Goal: Information Seeking & Learning: Find specific fact

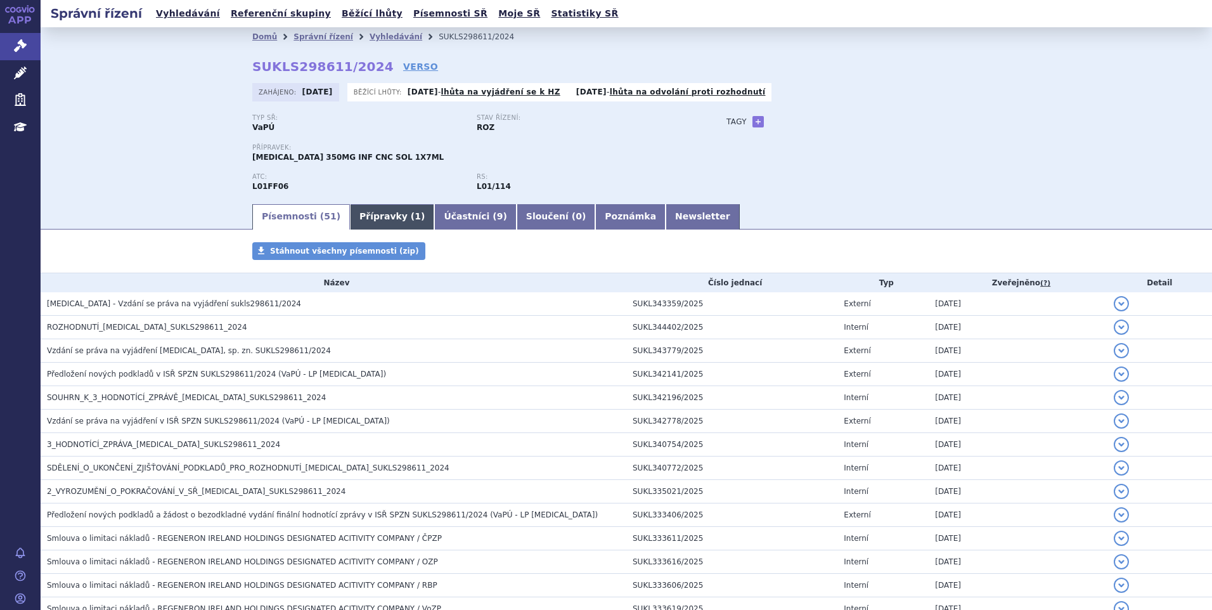
click at [415, 216] on span "1" at bounding box center [418, 216] width 6 height 10
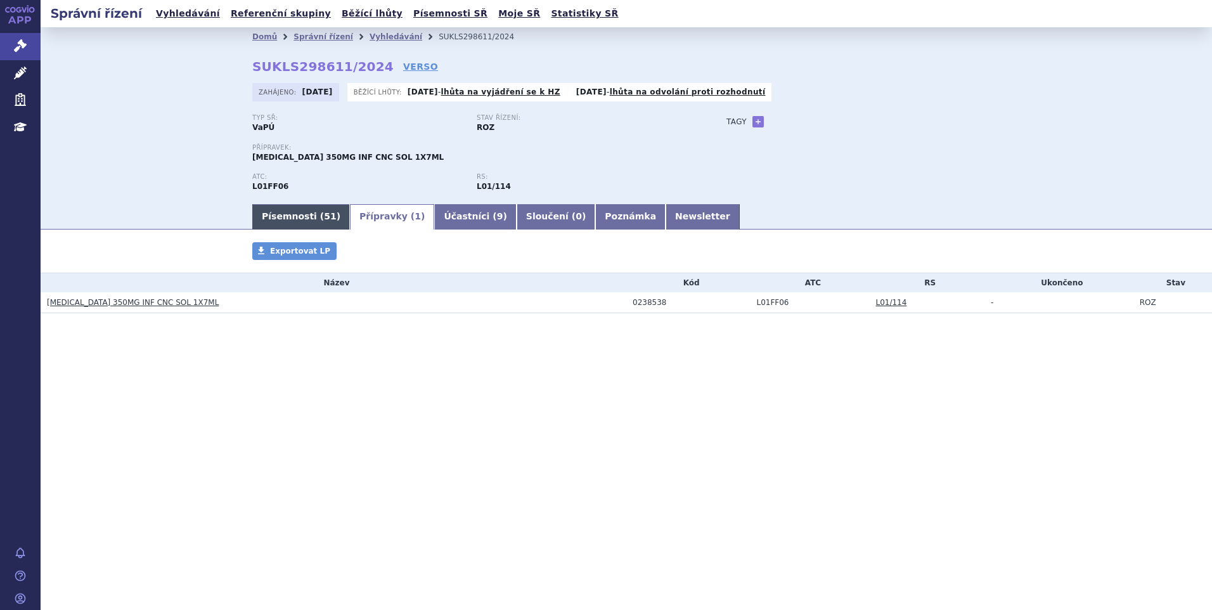
click at [280, 214] on link "Písemnosti ( 51 )" at bounding box center [301, 216] width 98 height 25
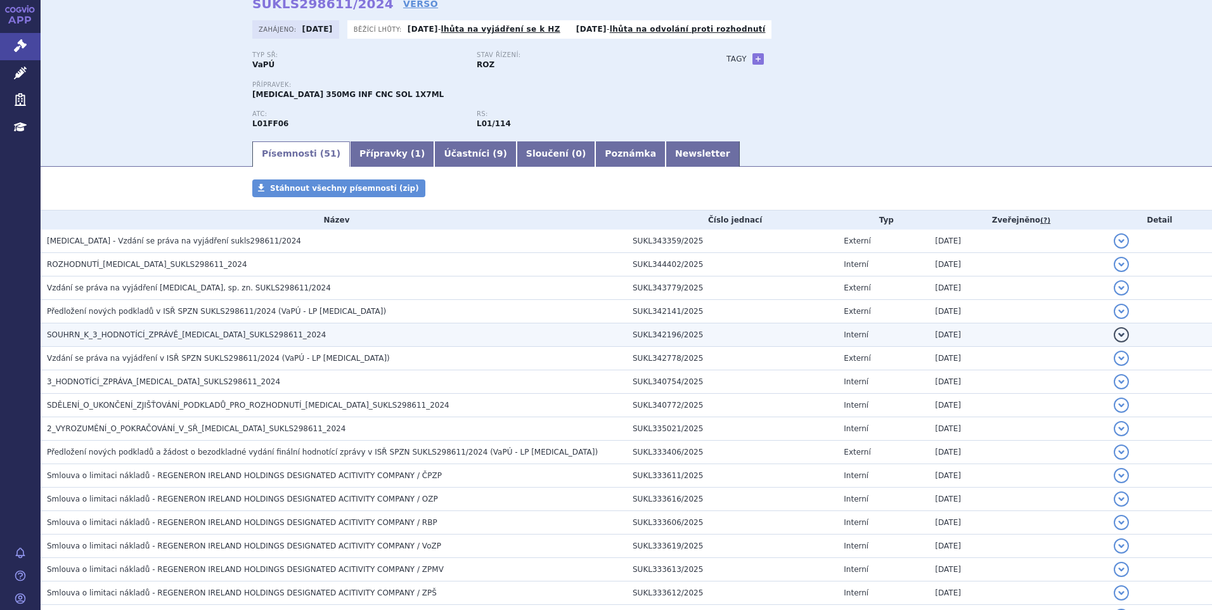
scroll to position [63, 0]
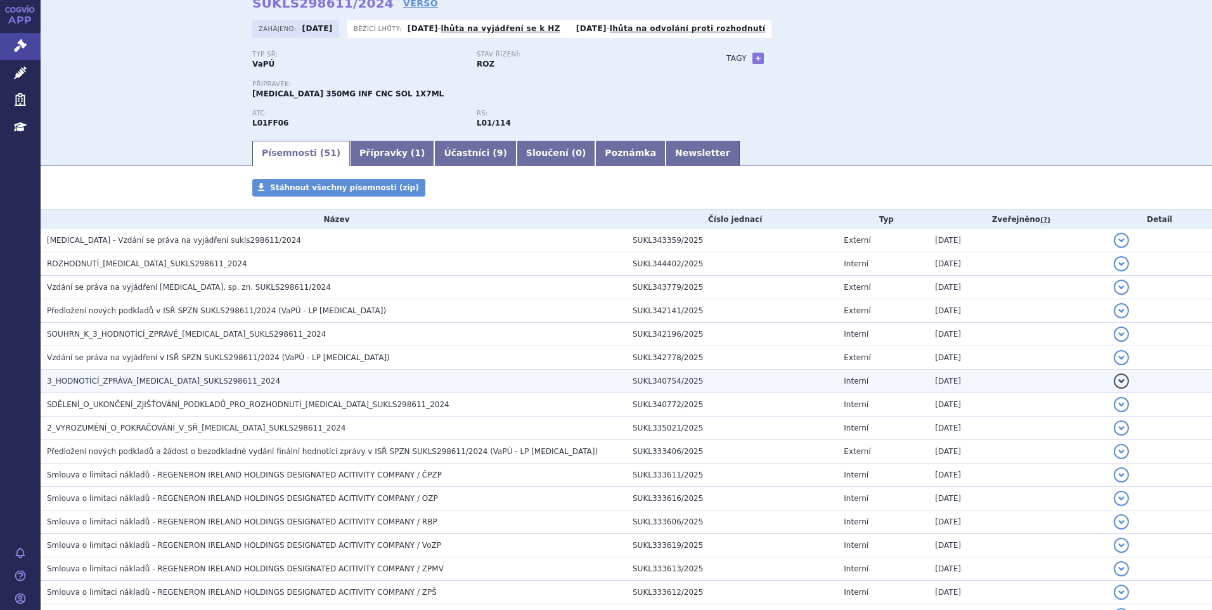
click at [102, 384] on span "3_HODNOTÍCÍ_ZPRÁVA_LIBTAYO_SUKLS298611_2024" at bounding box center [163, 381] width 233 height 9
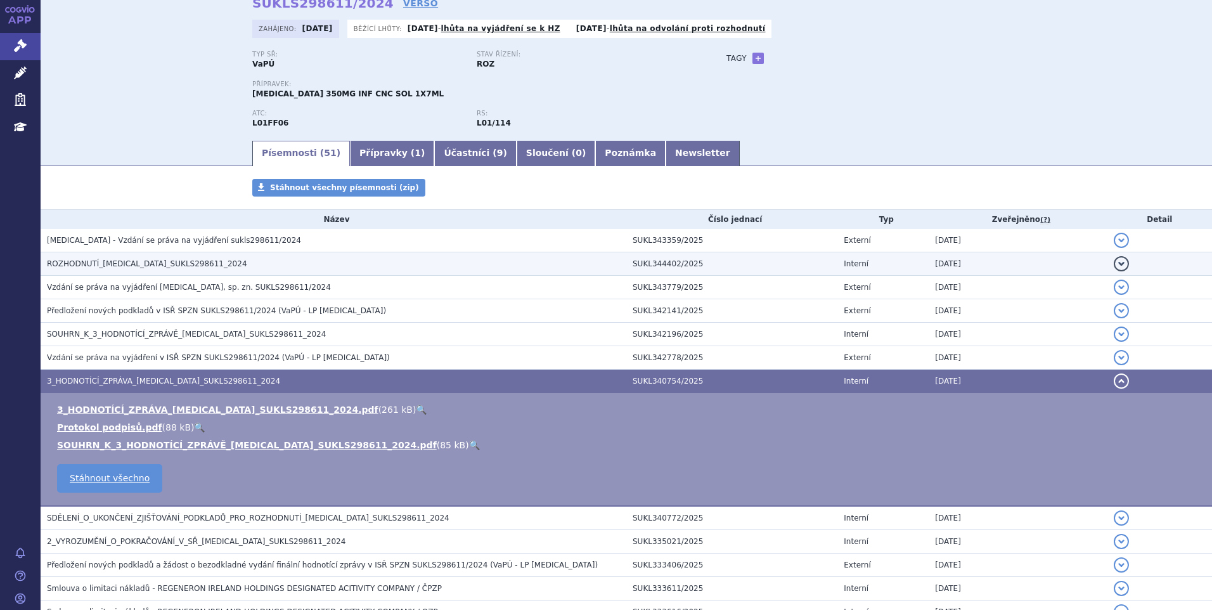
click at [120, 264] on span "ROZHODNUTÍ_LIBTAYO_SUKLS298611_2024" at bounding box center [147, 263] width 200 height 9
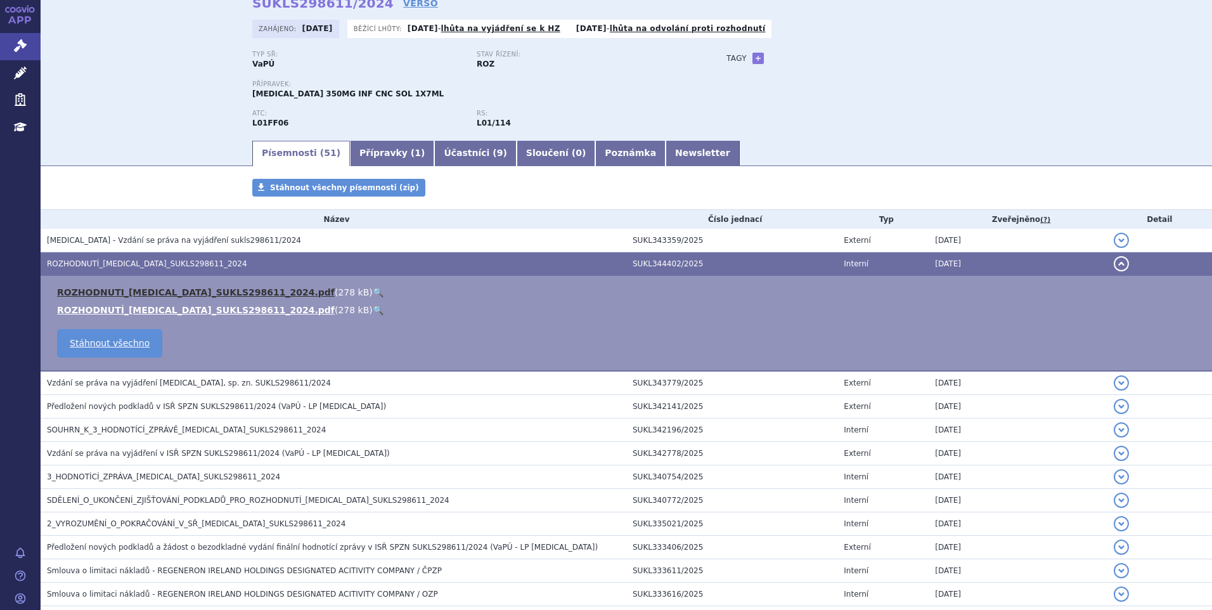
click at [139, 288] on link "ROZHODNUTI_LIBTAYO_SUKLS298611_2024.pdf" at bounding box center [196, 292] width 278 height 10
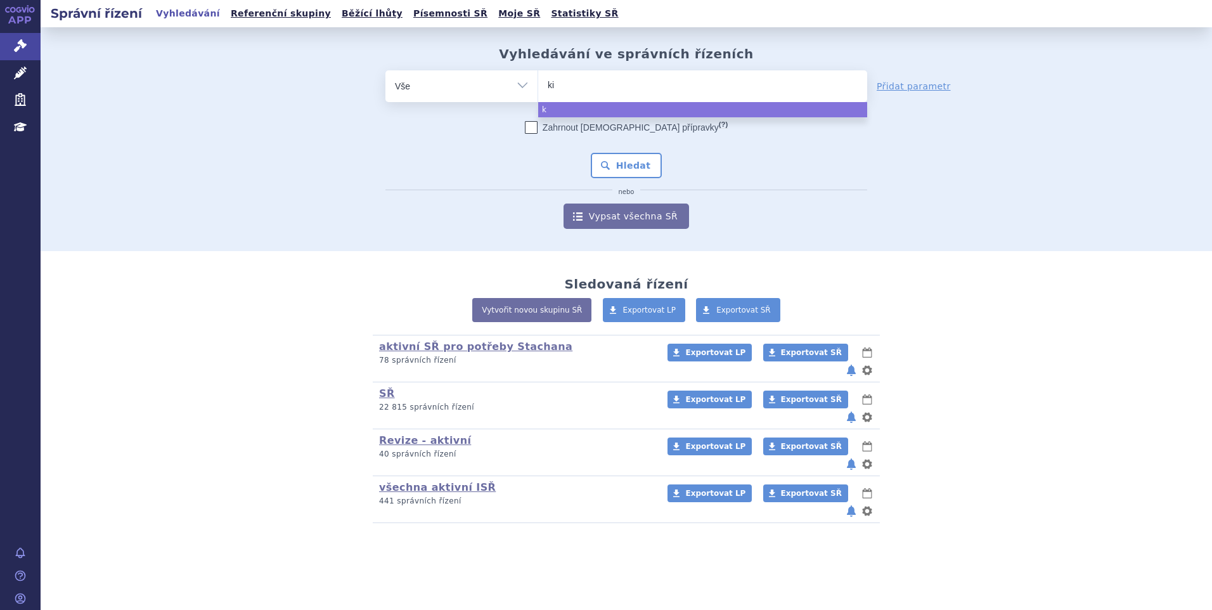
type input "kis"
type input "kisq"
type input "kisqa"
type input "kisqali"
select select "kisqali"
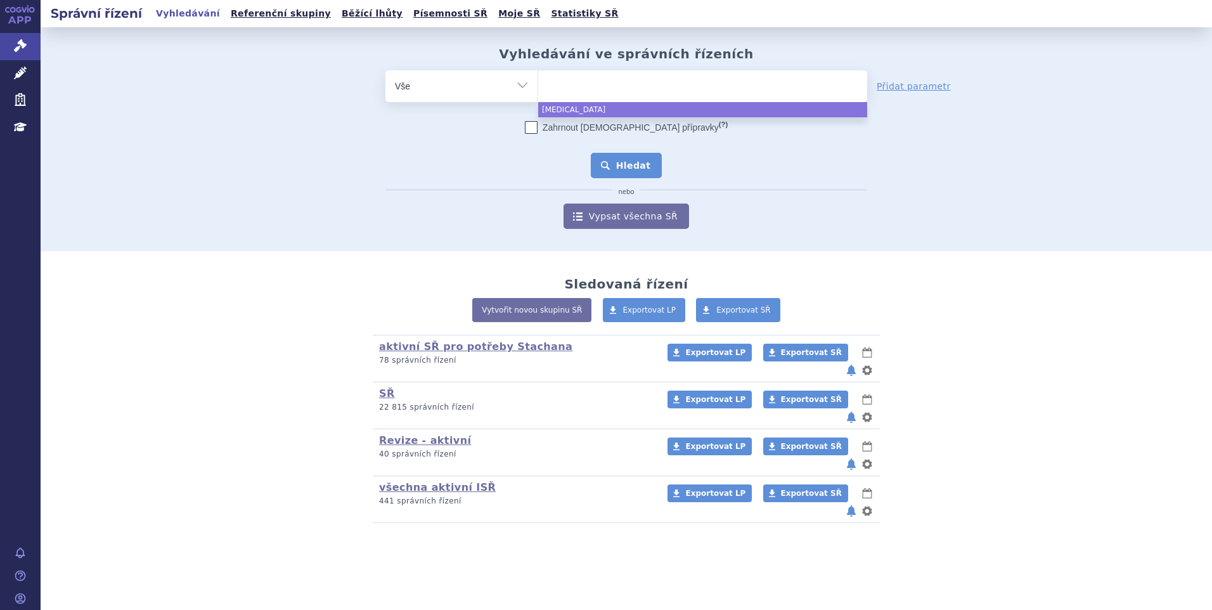
click at [612, 171] on button "Hledat" at bounding box center [627, 165] width 72 height 25
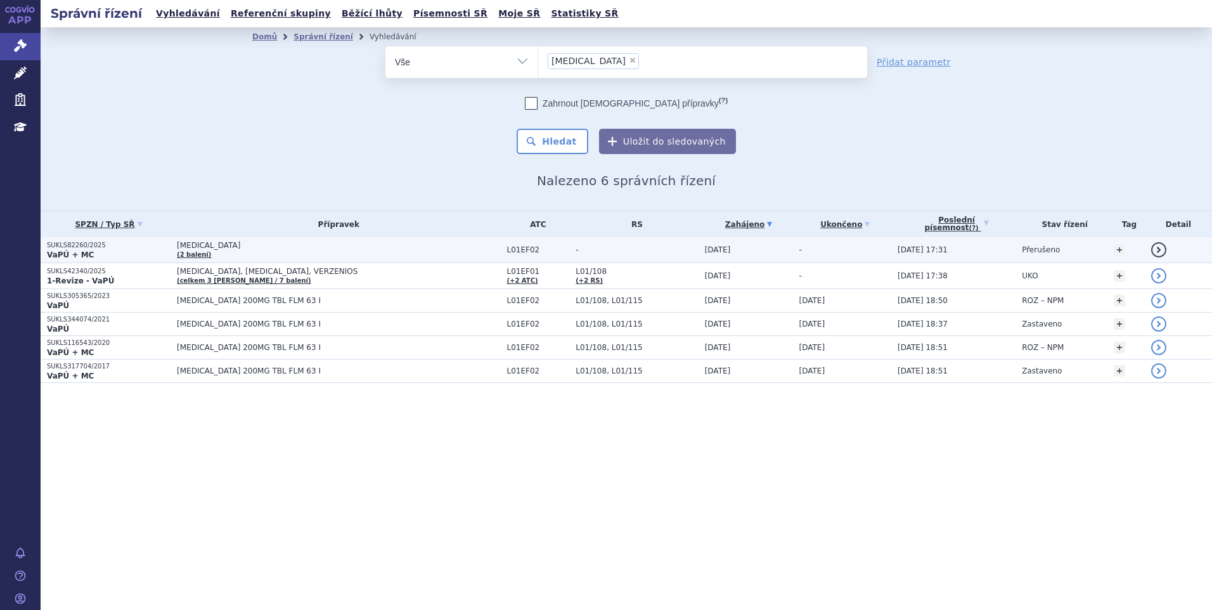
click at [60, 250] on strong "VaPÚ + MC" at bounding box center [70, 254] width 47 height 9
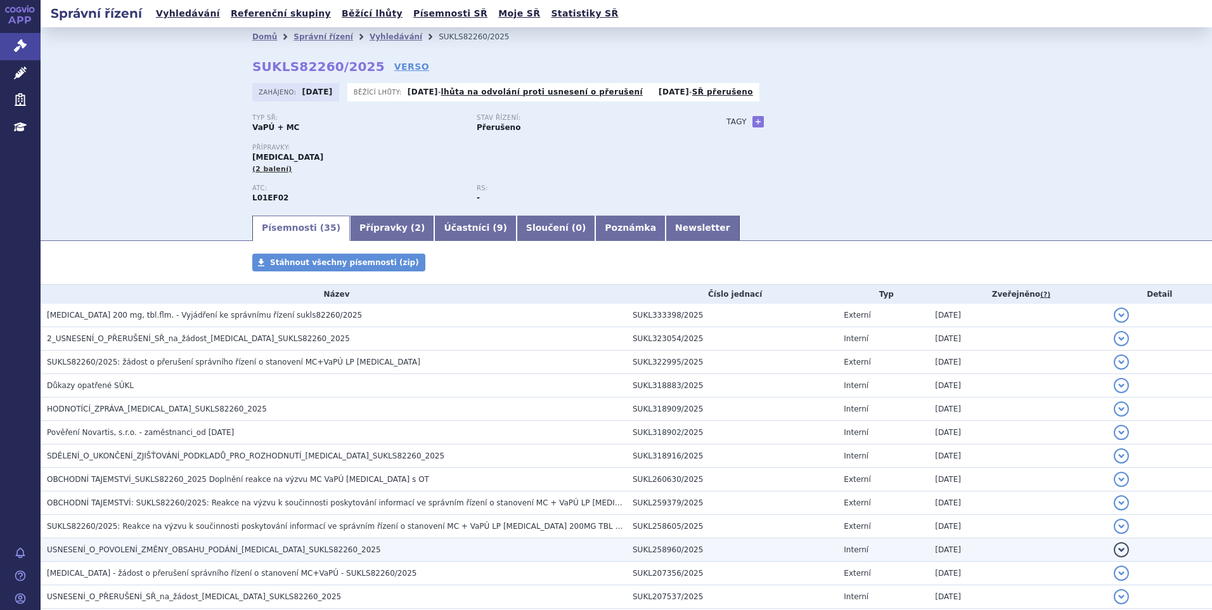
scroll to position [127, 0]
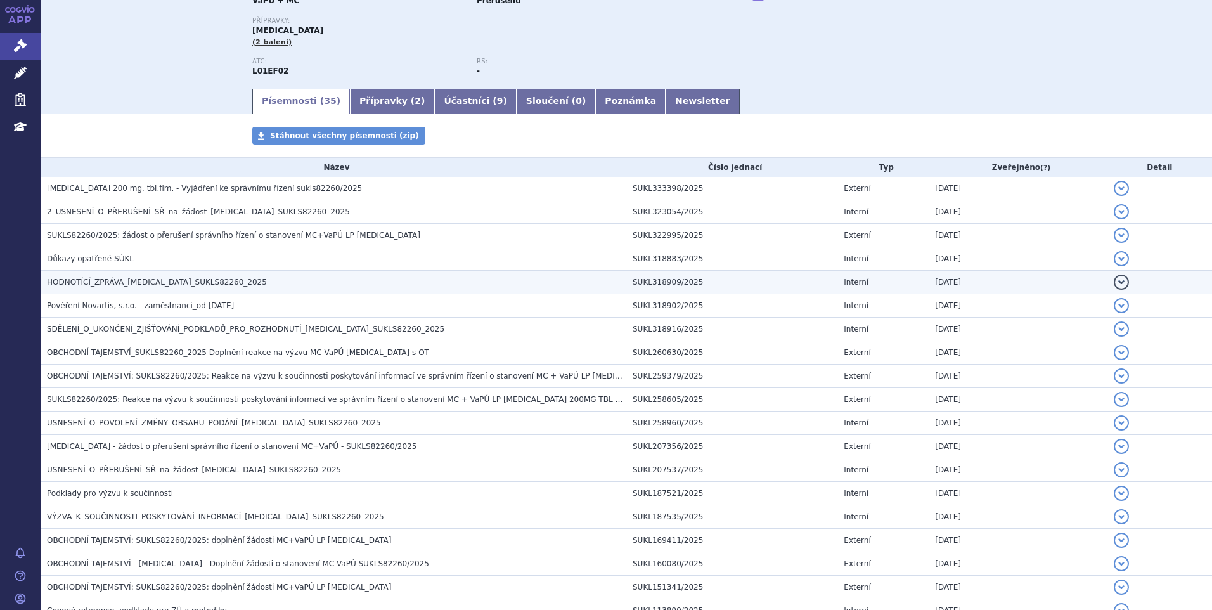
click at [101, 282] on span "HODNOTÍCÍ_ZPRÁVA_[MEDICAL_DATA]_SUKLS82260_2025" at bounding box center [157, 282] width 220 height 9
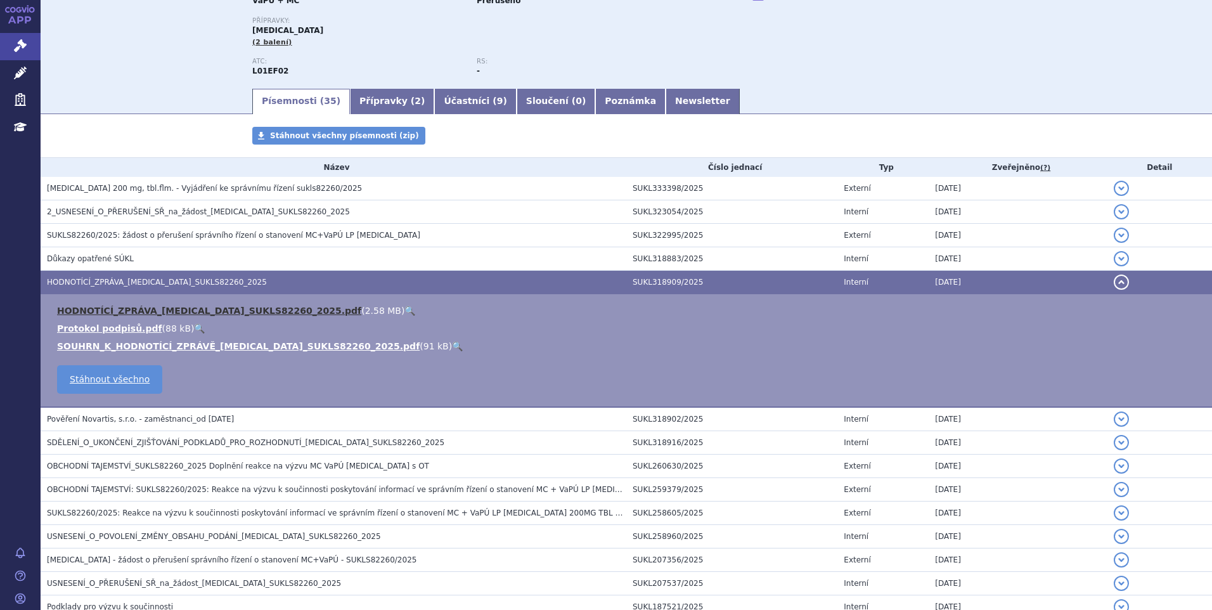
click at [115, 311] on link "HODNOTÍCÍ_ZPRÁVA_KISQALI_SUKLS82260_2025.pdf" at bounding box center [209, 311] width 304 height 10
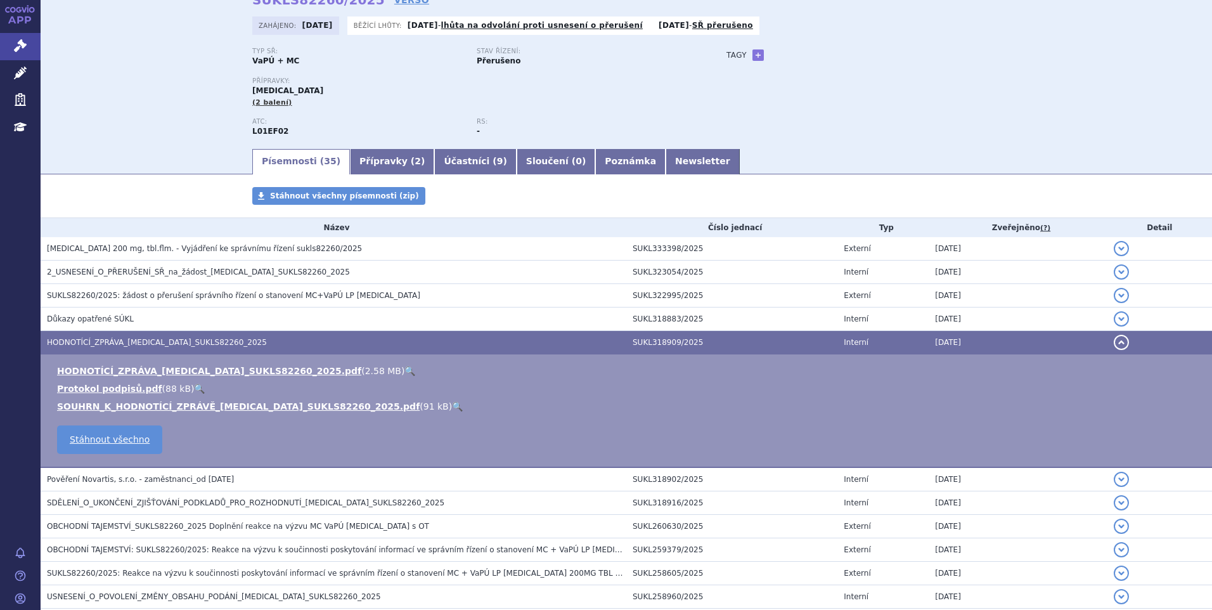
scroll to position [0, 0]
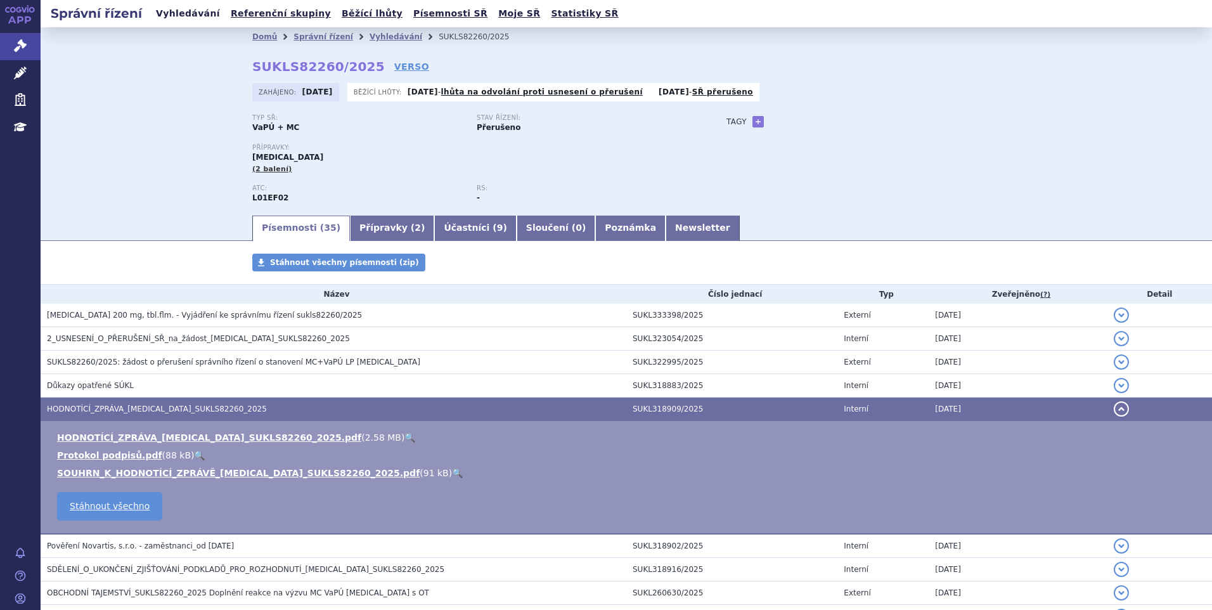
click at [184, 16] on link "Vyhledávání" at bounding box center [188, 13] width 72 height 17
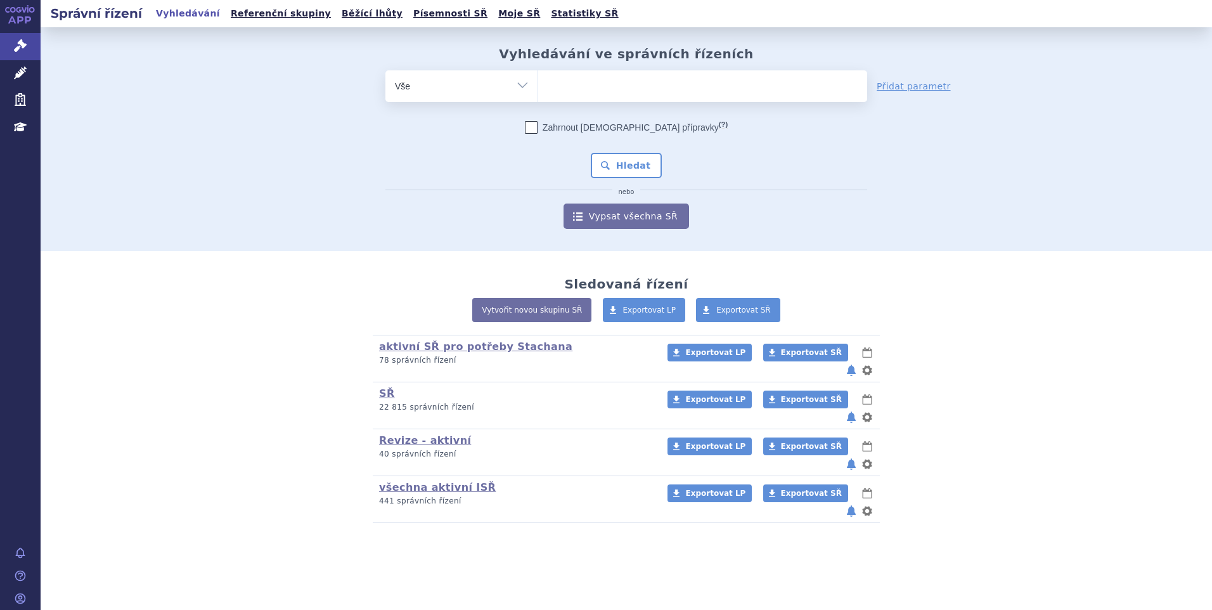
click at [591, 86] on ul at bounding box center [702, 83] width 329 height 27
click at [538, 86] on select at bounding box center [538, 86] width 1 height 32
click at [591, 86] on ul at bounding box center [702, 83] width 329 height 27
click at [538, 86] on select at bounding box center [538, 86] width 1 height 32
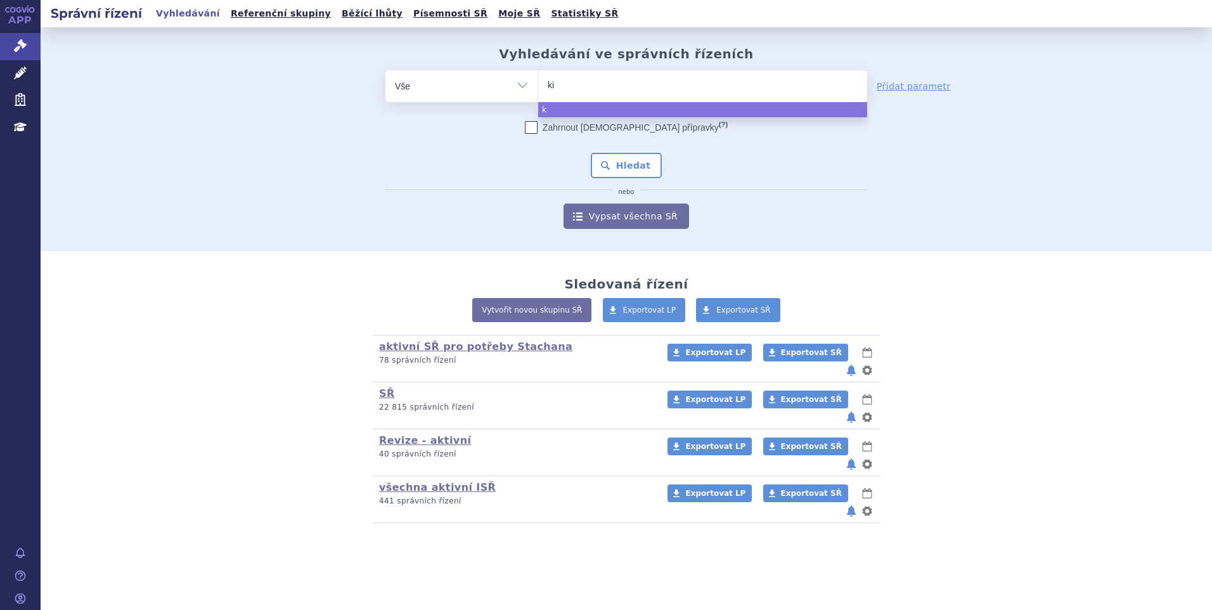
type input "kis"
type input "kisqa"
type input "[MEDICAL_DATA]"
select select "kisqali"
click at [631, 160] on button "Hledat" at bounding box center [627, 165] width 72 height 25
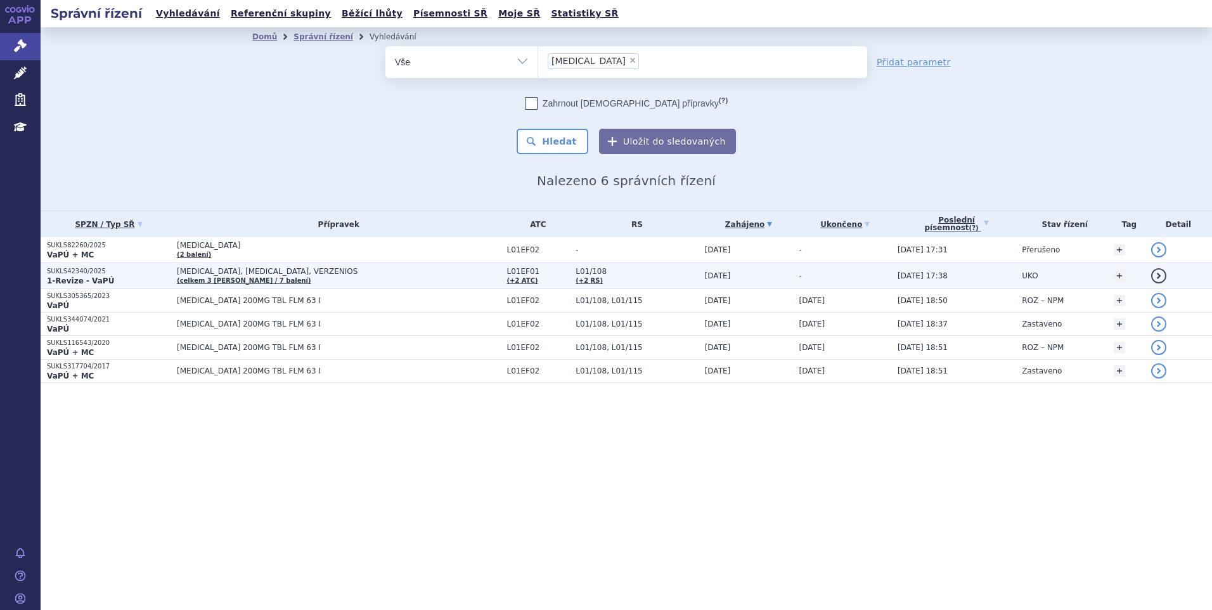
click at [88, 278] on strong "1-Revize - VaPÚ" at bounding box center [80, 280] width 67 height 9
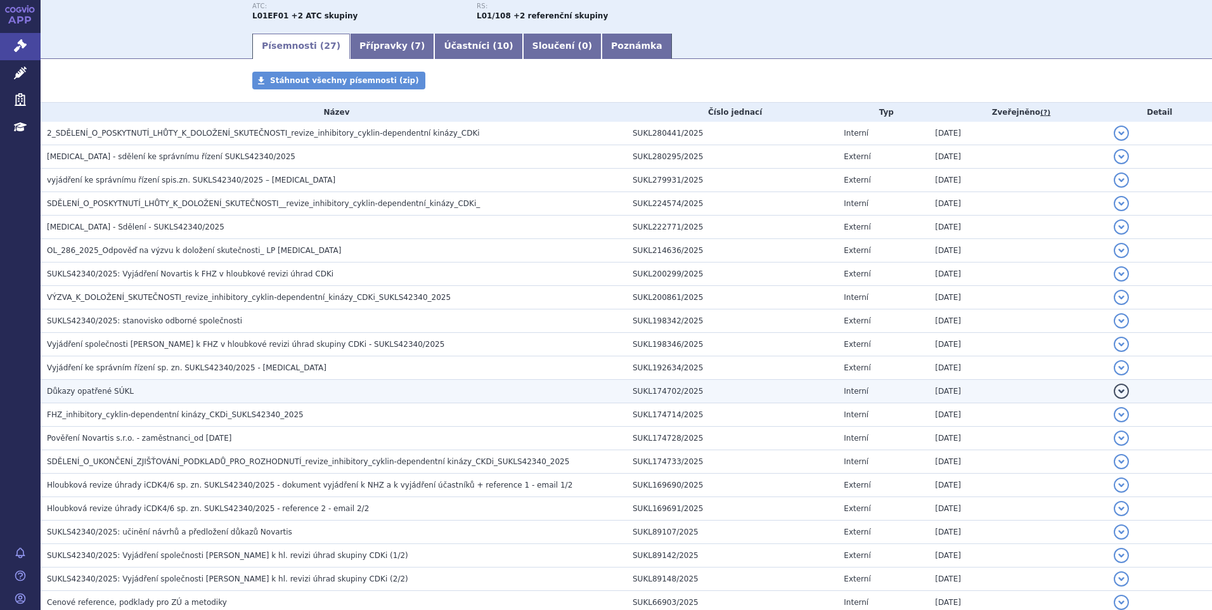
scroll to position [190, 0]
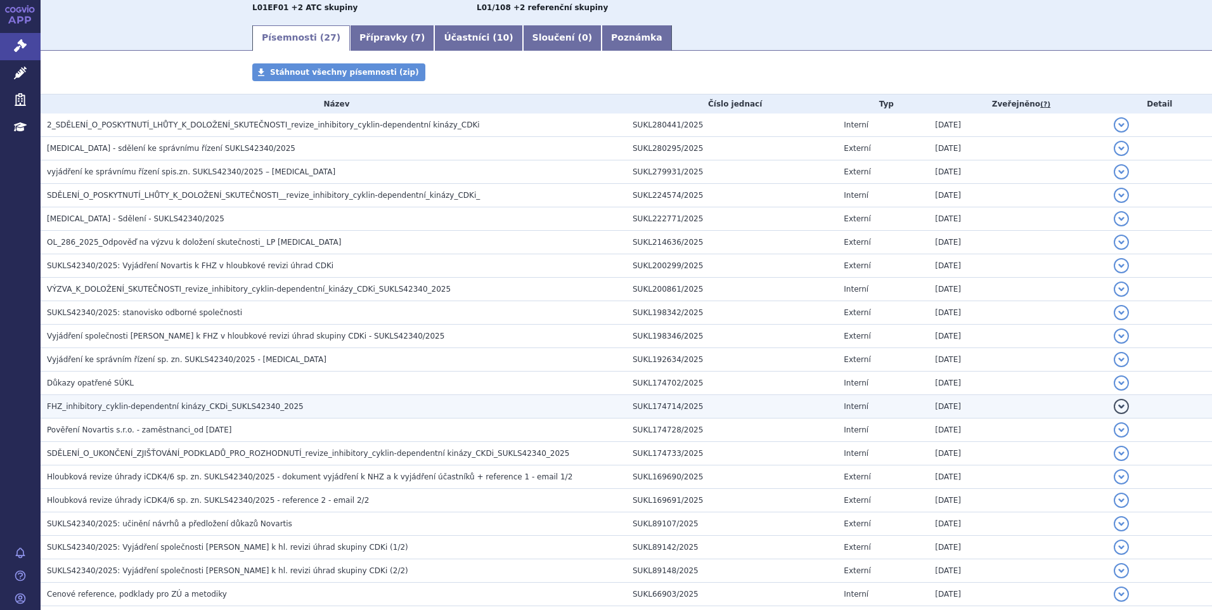
click at [158, 410] on span "FHZ_inhibitory_cyklin-dependentní kinázy_CKDi_SUKLS42340_2025" at bounding box center [175, 406] width 257 height 9
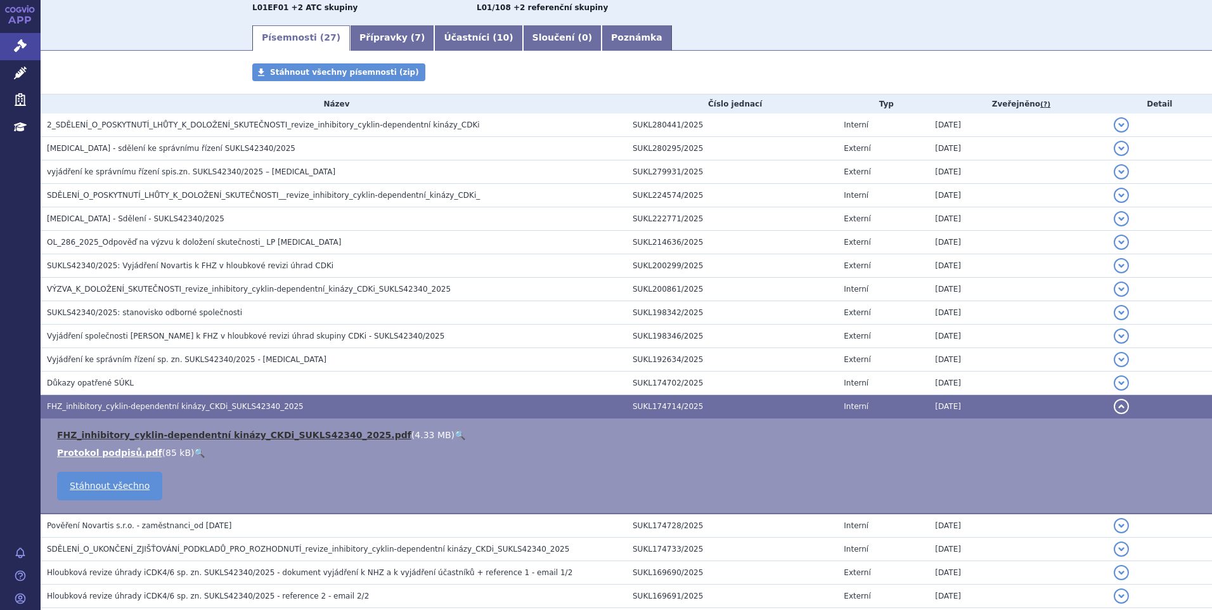
click at [190, 432] on link "FHZ_inhibitory_cyklin-dependentní kinázy_CKDi_SUKLS42340_2025.pdf" at bounding box center [234, 435] width 354 height 10
